Goal: Communication & Community: Answer question/provide support

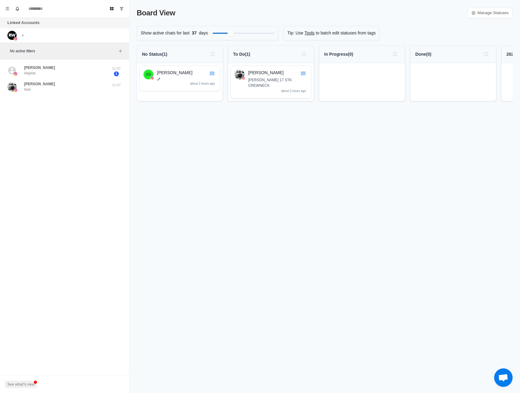
click at [184, 132] on div "Board View Manage Statuses Show active chats for last 37 days Tip: Use Tools to…" at bounding box center [324, 196] width 391 height 393
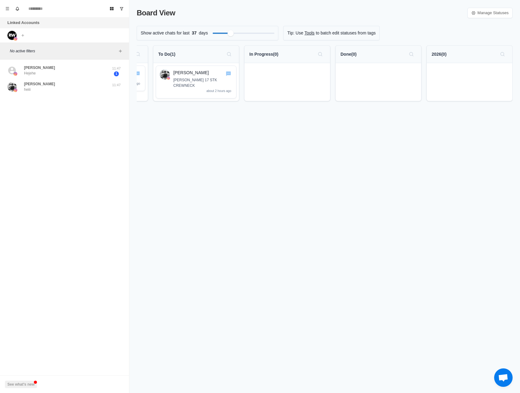
click at [164, 129] on div "Board View Manage Statuses Show active chats for last 37 days Tip: Use Tools to…" at bounding box center [324, 196] width 391 height 393
click at [161, 116] on div "Board View Manage Statuses Show active chats for last 37 days Tip: Use Tools to…" at bounding box center [324, 196] width 391 height 393
click at [53, 88] on div "William Waade heiii" at bounding box center [57, 86] width 101 height 11
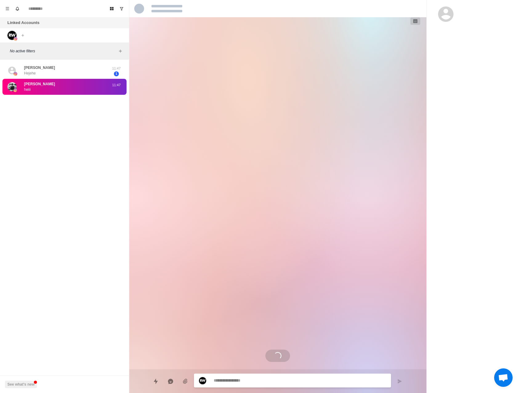
type textarea "*"
select select "**********"
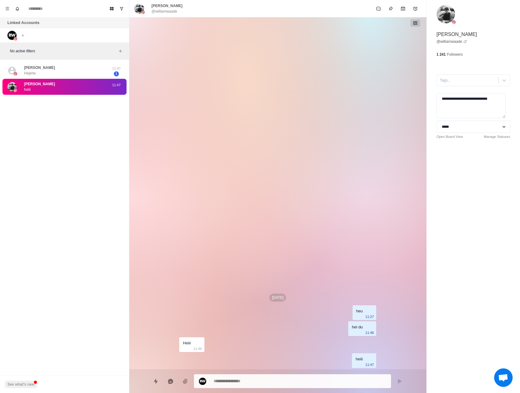
click at [94, 126] on div "Board View Tools Archived Chats Mark many as read Keyboard shortcuts Team Setti…" at bounding box center [64, 196] width 129 height 393
type textarea "*"
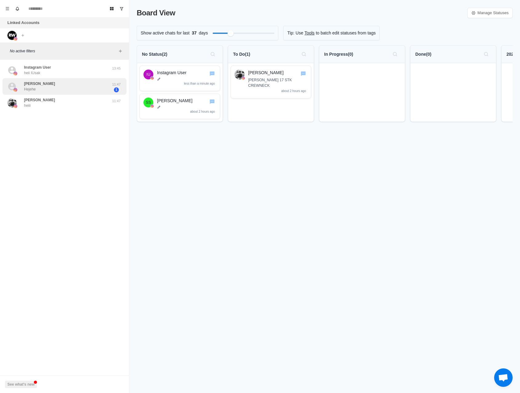
click at [74, 90] on div "Sohrab Shirzadi Hejehe" at bounding box center [57, 87] width 101 height 12
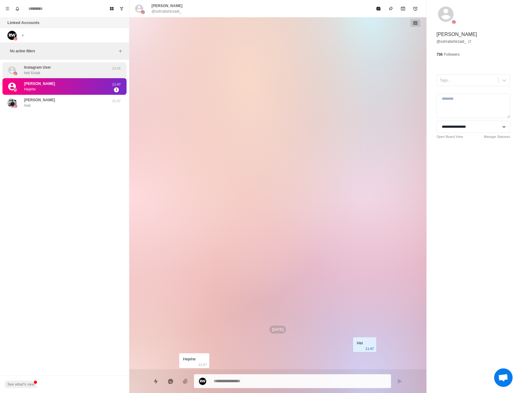
click at [43, 78] on div "Instagram User heii IUsak 13:45" at bounding box center [64, 70] width 124 height 16
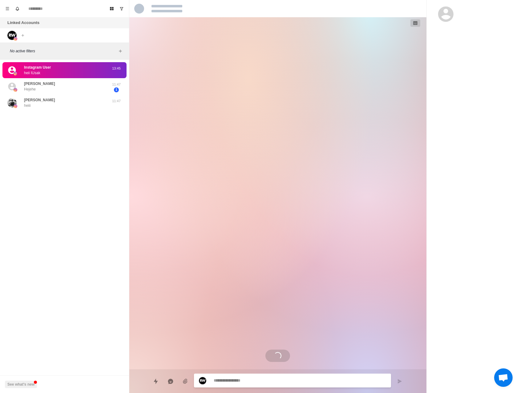
type textarea "*"
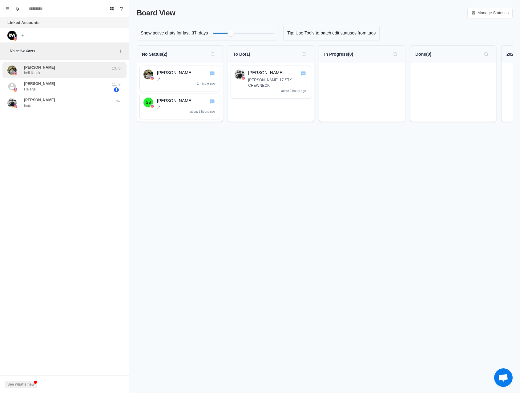
click at [44, 66] on p "[PERSON_NAME]" at bounding box center [39, 68] width 31 height 6
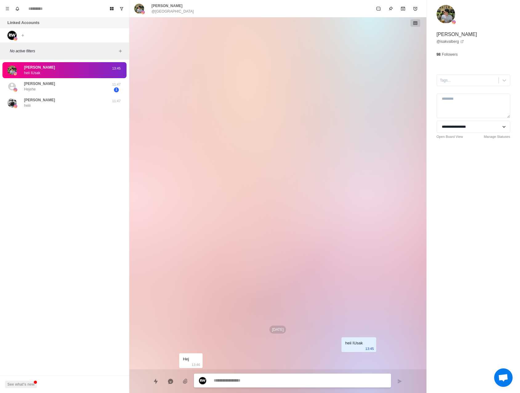
click at [235, 378] on textarea at bounding box center [300, 380] width 173 height 9
type textarea "*"
type textarea "***"
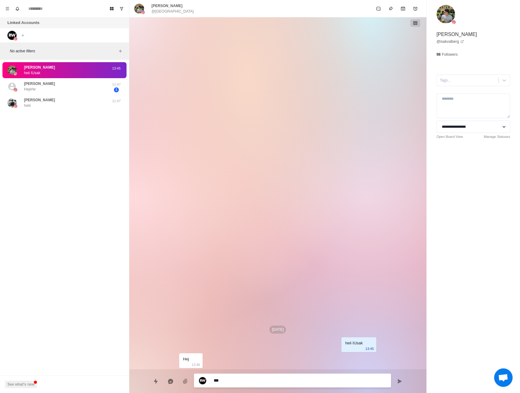
type textarea "*"
type textarea "****"
type textarea "*"
type textarea "*****"
type textarea "*"
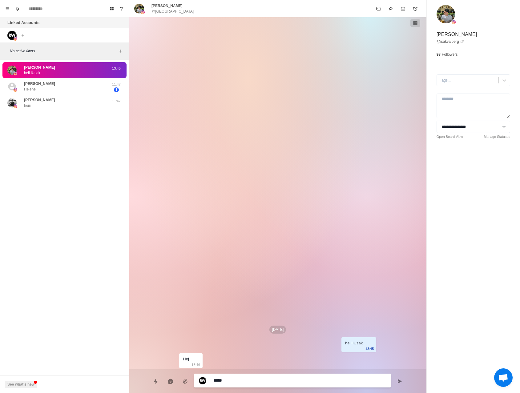
type textarea "******"
type textarea "*"
type textarea "*******"
type textarea "*"
type textarea "********"
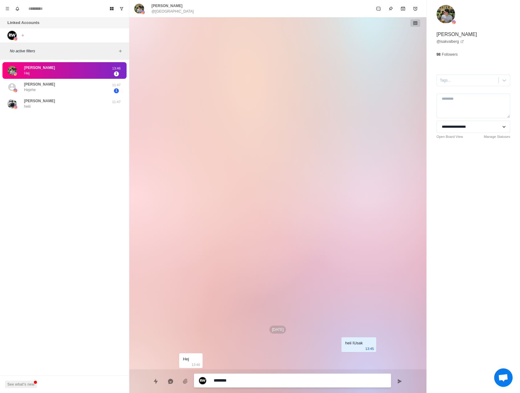
type textarea "*"
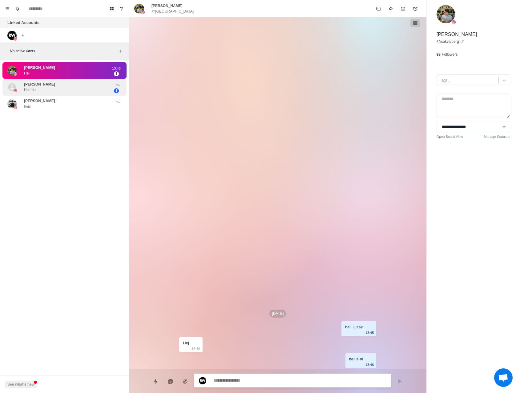
click at [51, 88] on div "Sohrab Shirzadi Hejehe" at bounding box center [39, 87] width 31 height 11
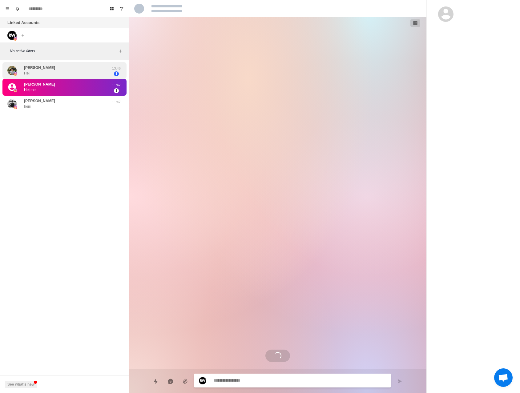
click at [51, 68] on div "Isak Valberg Hej" at bounding box center [57, 71] width 101 height 12
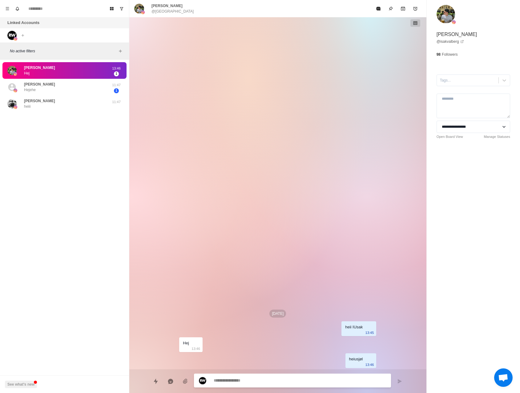
type textarea "*"
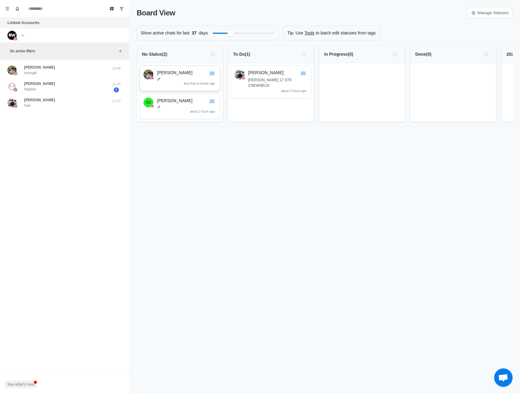
click at [173, 77] on div "[PERSON_NAME] less than a minute ago" at bounding box center [186, 79] width 59 height 18
drag, startPoint x: 173, startPoint y: 75, endPoint x: 360, endPoint y: 79, distance: 187.6
click at [360, 79] on div "No Status ( 2 ) [PERSON_NAME] less than a minute ago SS [PERSON_NAME] about 2 h…" at bounding box center [325, 86] width 376 height 82
click at [311, 179] on div "Board View Manage Statuses Show active chats for last 37 days Tip: Use Tools to…" at bounding box center [324, 196] width 391 height 393
click at [342, 84] on div "[PERSON_NAME] less than a minute ago" at bounding box center [368, 79] width 59 height 18
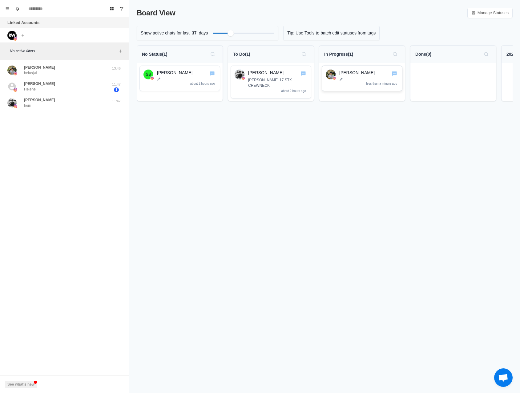
click at [342, 82] on div "[PERSON_NAME] less than a minute ago" at bounding box center [368, 79] width 59 height 18
click at [343, 81] on div "[PERSON_NAME] less than a minute ago" at bounding box center [368, 79] width 59 height 18
click at [341, 80] on icon at bounding box center [341, 79] width 4 height 4
type textarea "**********"
click at [11, 10] on button "Menu" at bounding box center [7, 9] width 10 height 10
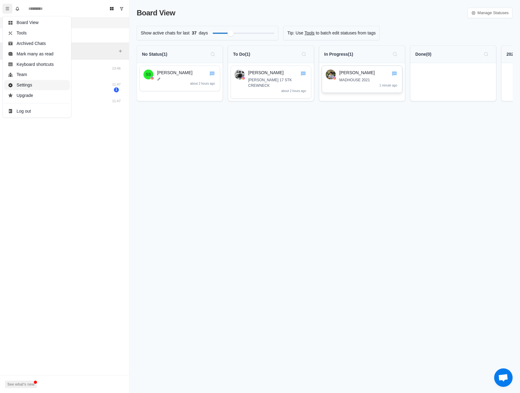
click at [30, 84] on button "Settings" at bounding box center [37, 85] width 66 height 10
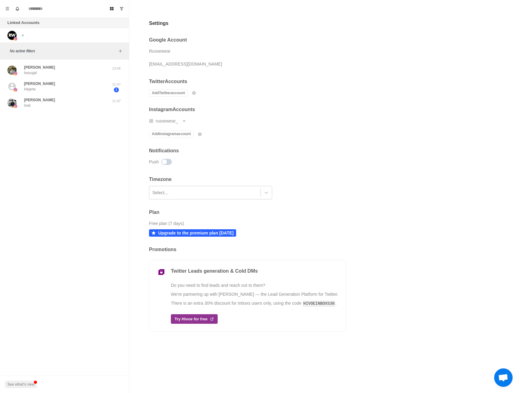
click at [505, 379] on span "Åpne chat" at bounding box center [503, 378] width 10 height 9
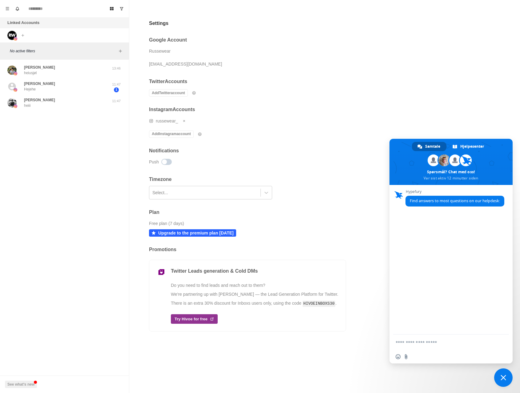
click at [422, 344] on textarea "Skriv din melding..." at bounding box center [444, 343] width 97 height 6
type textarea "**********"
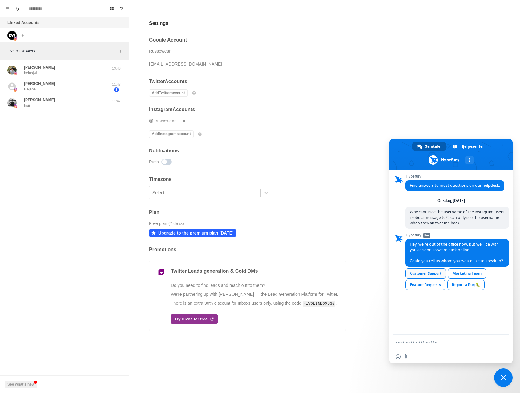
click at [436, 276] on div "Customer Support" at bounding box center [426, 274] width 41 height 10
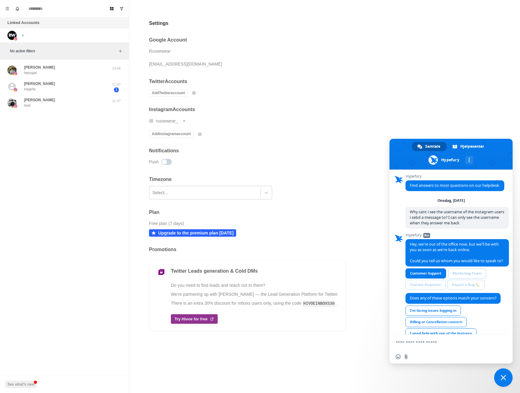
scroll to position [41, 0]
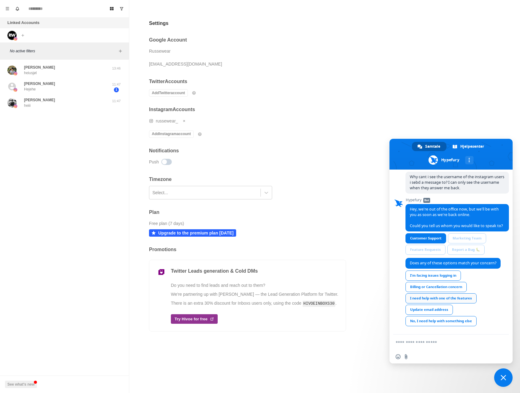
click at [468, 299] on div "I need help with one of the features" at bounding box center [441, 299] width 71 height 10
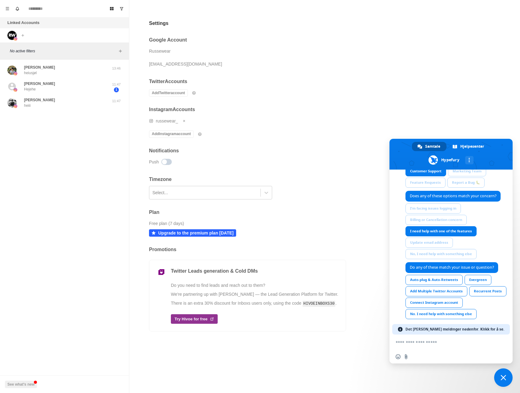
scroll to position [101, 0]
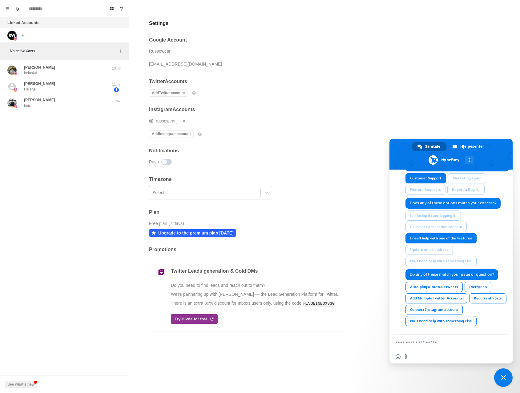
click at [460, 321] on div "No. I need help with something else" at bounding box center [441, 321] width 71 height 10
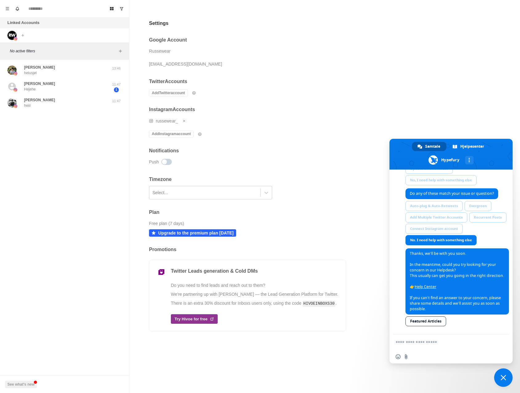
scroll to position [187, 0]
click at [267, 144] on div "Google Account Russewear [EMAIL_ADDRESS][DOMAIN_NAME] Twitter Accounts Add Twit…" at bounding box center [247, 184] width 197 height 315
click at [39, 102] on p "[PERSON_NAME]" at bounding box center [39, 100] width 31 height 6
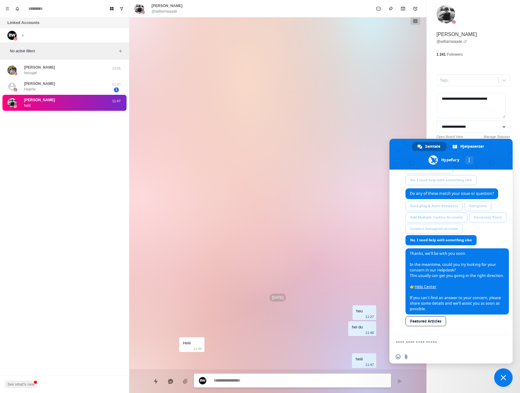
type textarea "*"
select select "**********"
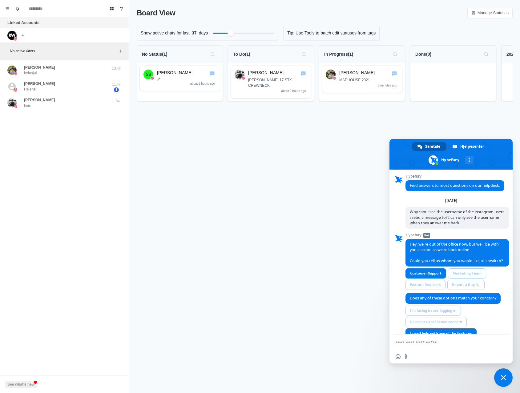
scroll to position [187, 0]
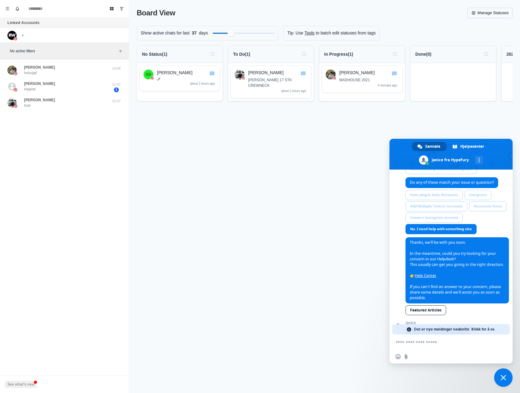
click at [502, 16] on link "Manage Statuses" at bounding box center [490, 13] width 45 height 10
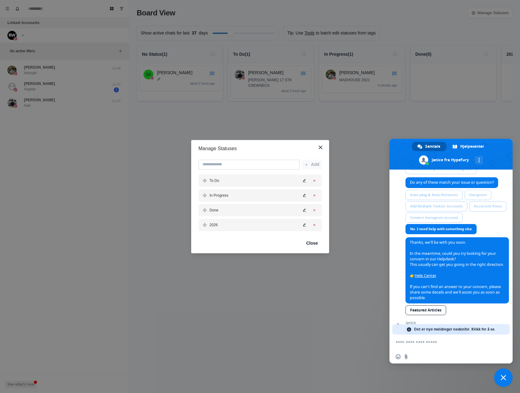
click at [284, 166] on input at bounding box center [249, 165] width 101 height 10
type input "****"
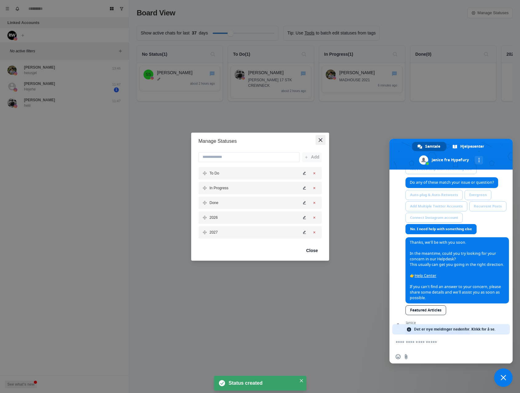
click at [320, 140] on icon "Close" at bounding box center [321, 140] width 4 height 4
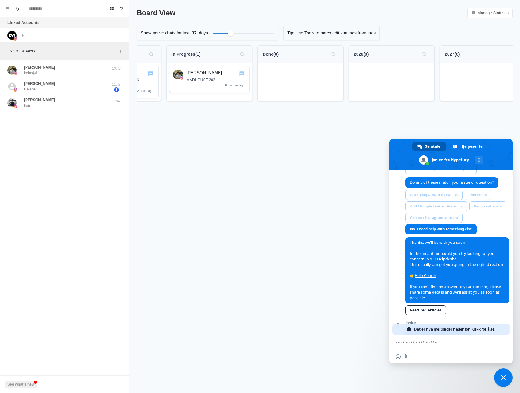
scroll to position [0, 158]
click at [390, 62] on div "2026 ( 0 )" at bounding box center [387, 55] width 86 height 18
click at [480, 127] on div "Board View Manage Statuses Show active chats for last 37 days Tip: Use Tools to…" at bounding box center [324, 196] width 391 height 393
click at [421, 124] on div "Board View Manage Statuses Show active chats for last 37 days Tip: Use Tools to…" at bounding box center [324, 196] width 391 height 393
click at [407, 134] on div "Board View Manage Statuses Show active chats for last 37 days Tip: Use Tools to…" at bounding box center [324, 196] width 391 height 393
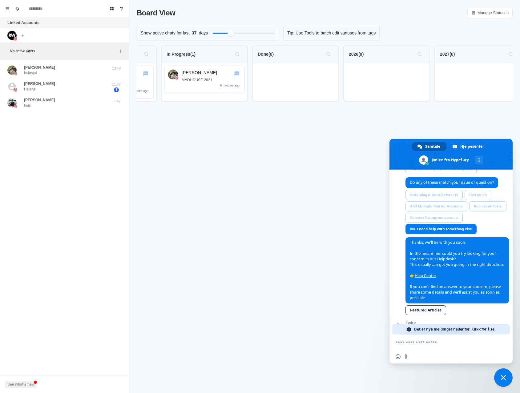
click at [377, 137] on div "Board View Manage Statuses Show active chats for last 37 days Tip: Use Tools to…" at bounding box center [324, 196] width 391 height 393
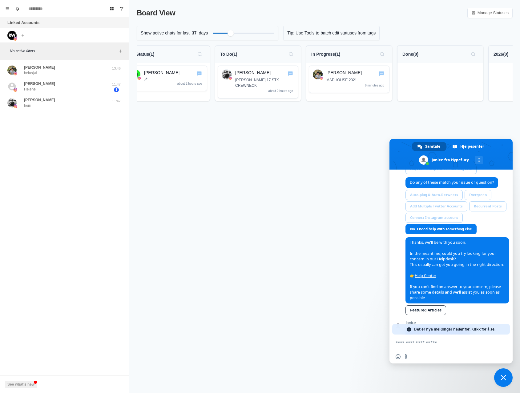
scroll to position [0, 0]
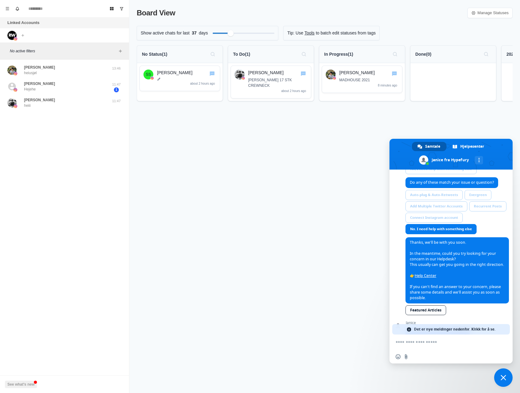
click at [441, 132] on div "Board View Manage Statuses Show active chats for last 37 days Tip: Use Tools to…" at bounding box center [324, 196] width 391 height 393
click at [445, 122] on div "Board View Manage Statuses Show active chats for last 37 days Tip: Use Tools to…" at bounding box center [324, 196] width 391 height 393
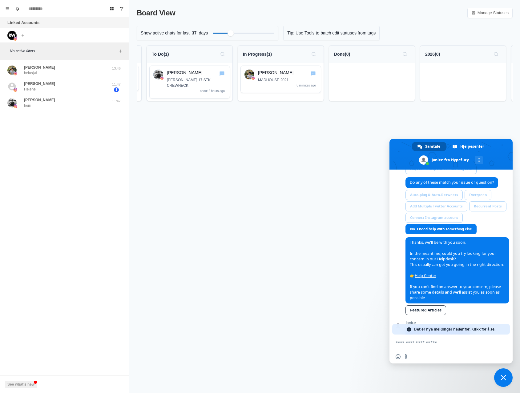
scroll to position [0, 108]
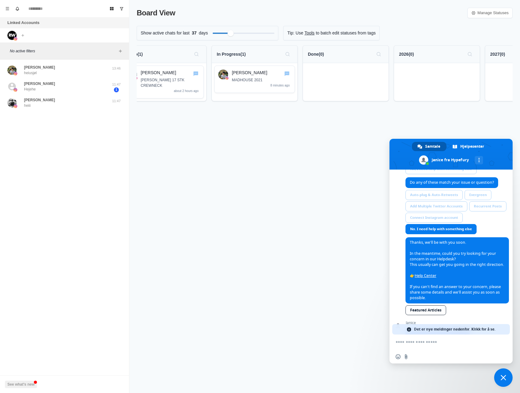
click at [376, 144] on div "Board View Manage Statuses Show active chats for last 37 days Tip: Use Tools to…" at bounding box center [324, 196] width 391 height 393
click at [507, 374] on span "Lukk chat" at bounding box center [503, 378] width 18 height 18
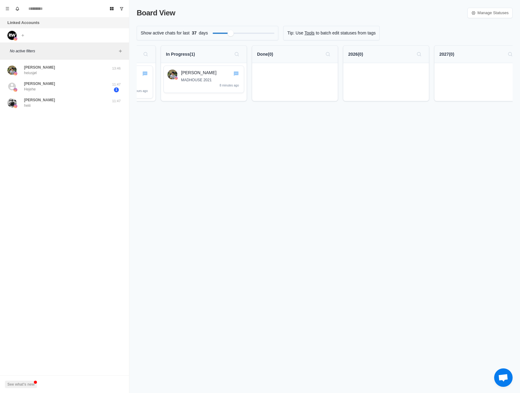
scroll to position [0, 161]
click at [372, 52] on div "2026 ( 0 )" at bounding box center [384, 54] width 76 height 10
click at [370, 53] on div "2026 ( 0 )" at bounding box center [384, 54] width 76 height 10
drag, startPoint x: 396, startPoint y: 59, endPoint x: 403, endPoint y: 51, distance: 9.8
click at [397, 58] on div "2026 ( 0 )" at bounding box center [384, 54] width 76 height 10
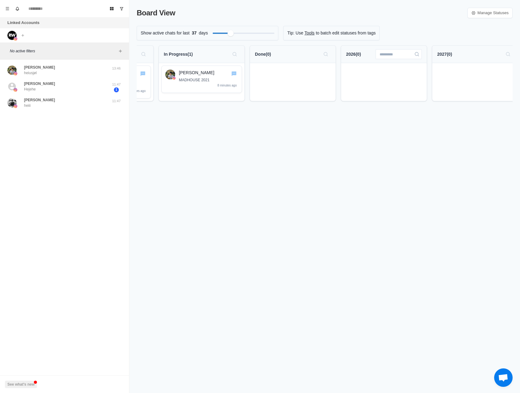
click at [419, 58] on button "Search" at bounding box center [417, 54] width 10 height 10
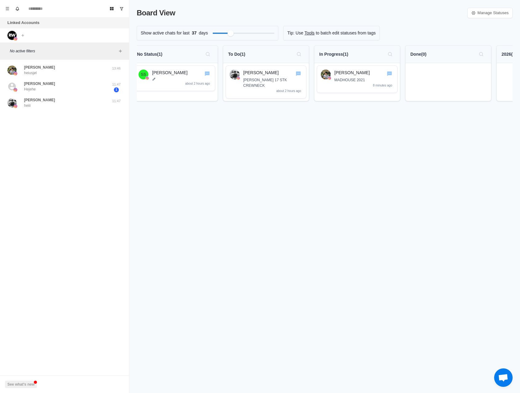
scroll to position [0, 0]
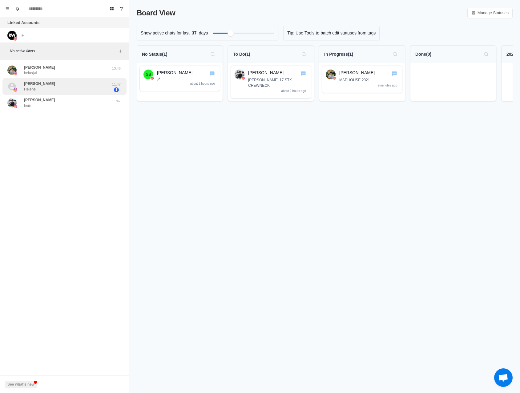
click at [74, 87] on div "Sohrab Shirzadi Hejehe" at bounding box center [57, 87] width 101 height 12
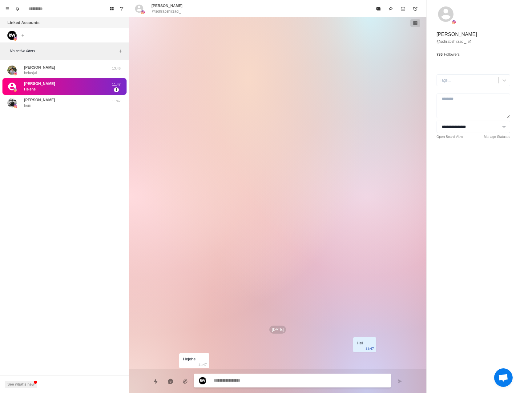
click at [69, 113] on div "Isak Valberg heiusjøl 13:46 Sohrab Shirzadi Hejehe 11:47 1 William Waade heiii …" at bounding box center [64, 95] width 129 height 66
click at [70, 110] on div "William Waade heiii 11:47" at bounding box center [64, 103] width 124 height 16
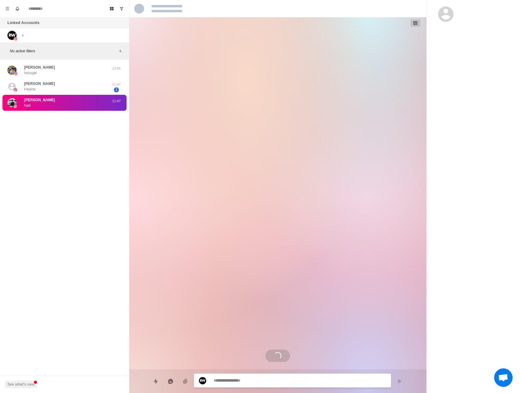
type textarea "*"
select select "**********"
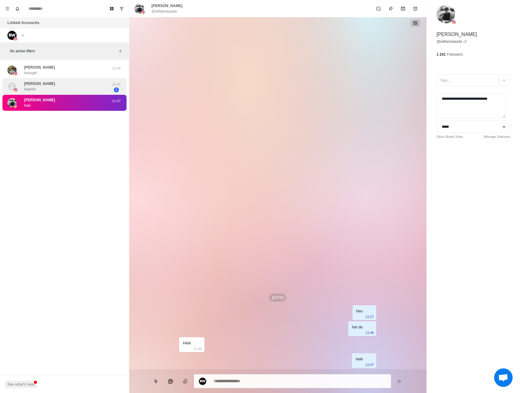
click at [58, 91] on div "Sohrab Shirzadi Hejehe" at bounding box center [57, 87] width 101 height 12
type textarea "*"
select select
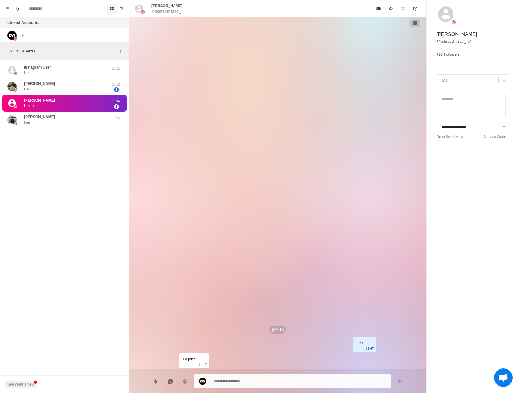
type textarea "*"
